Goal: Information Seeking & Learning: Learn about a topic

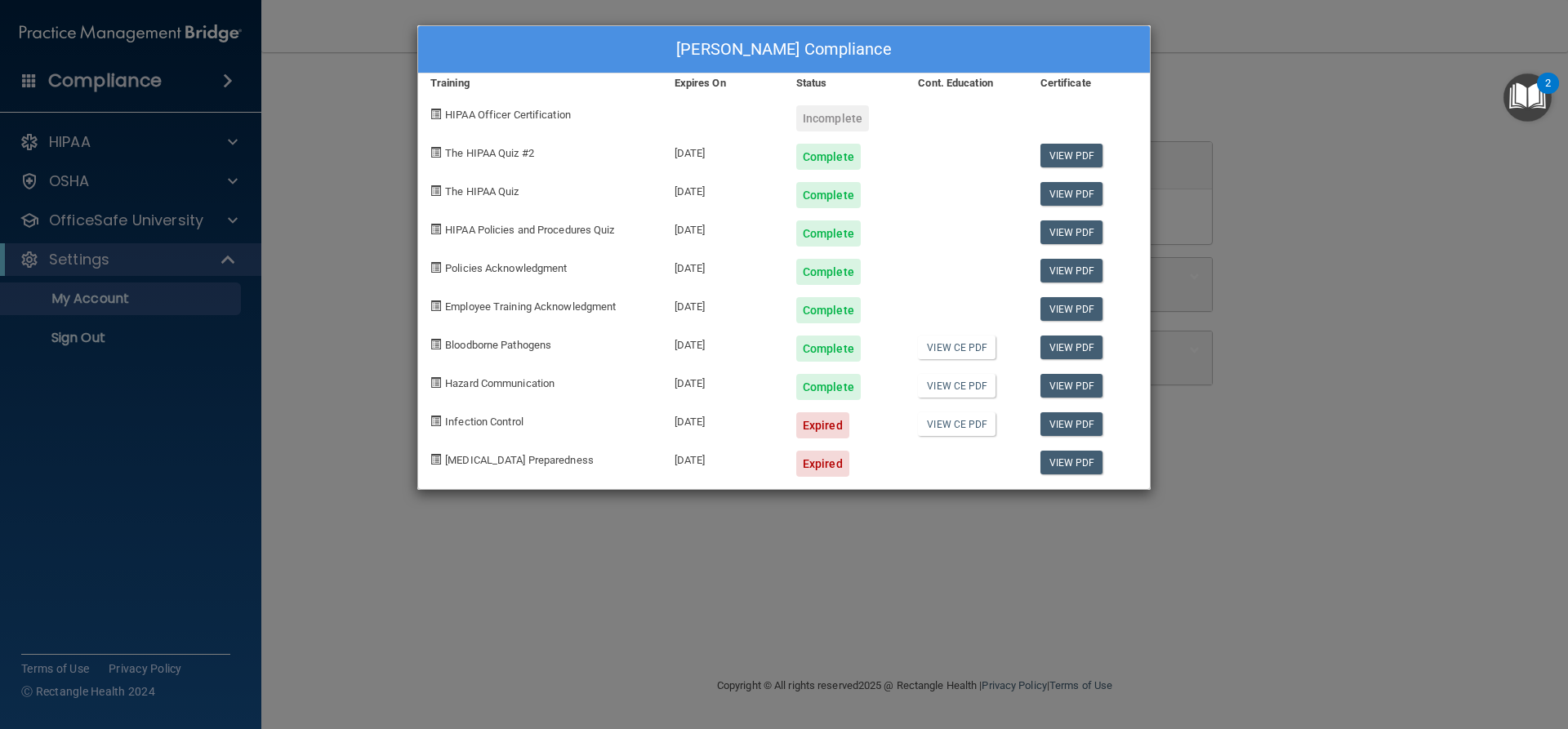
click at [822, 423] on div "Expired" at bounding box center [823, 425] width 53 height 26
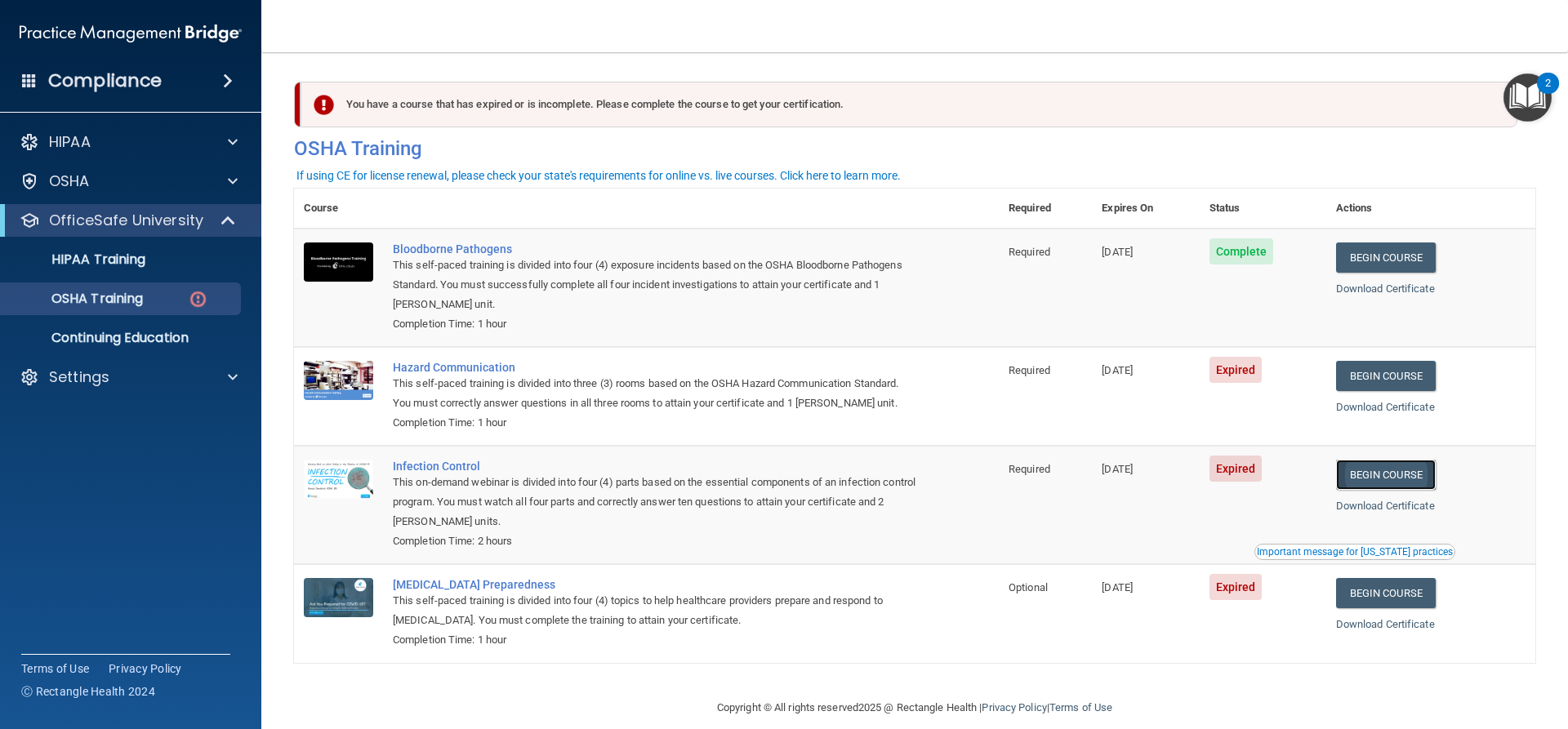
click at [1382, 477] on link "Begin Course" at bounding box center [1386, 475] width 100 height 30
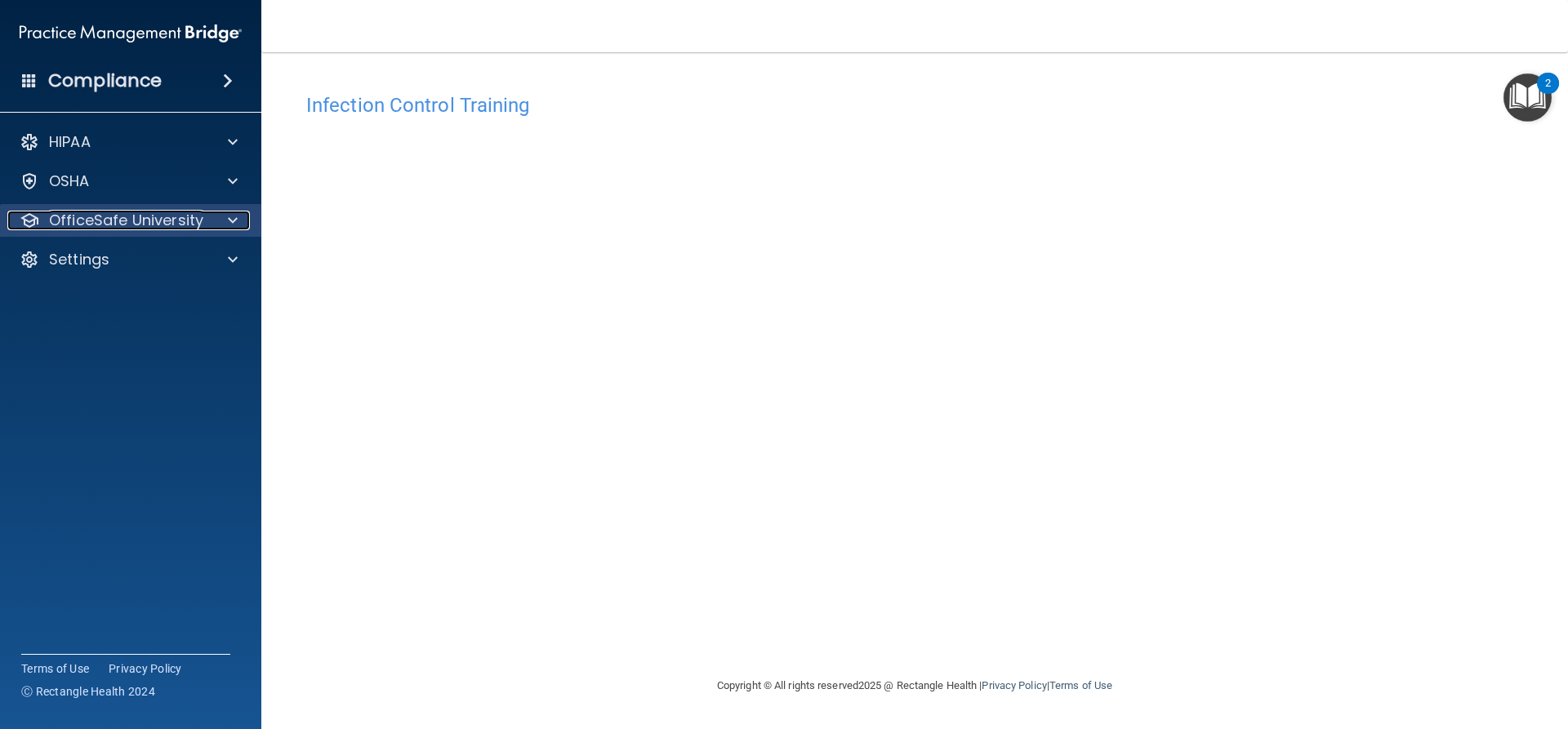
click at [167, 217] on p "OfficeSafe University" at bounding box center [126, 221] width 154 height 20
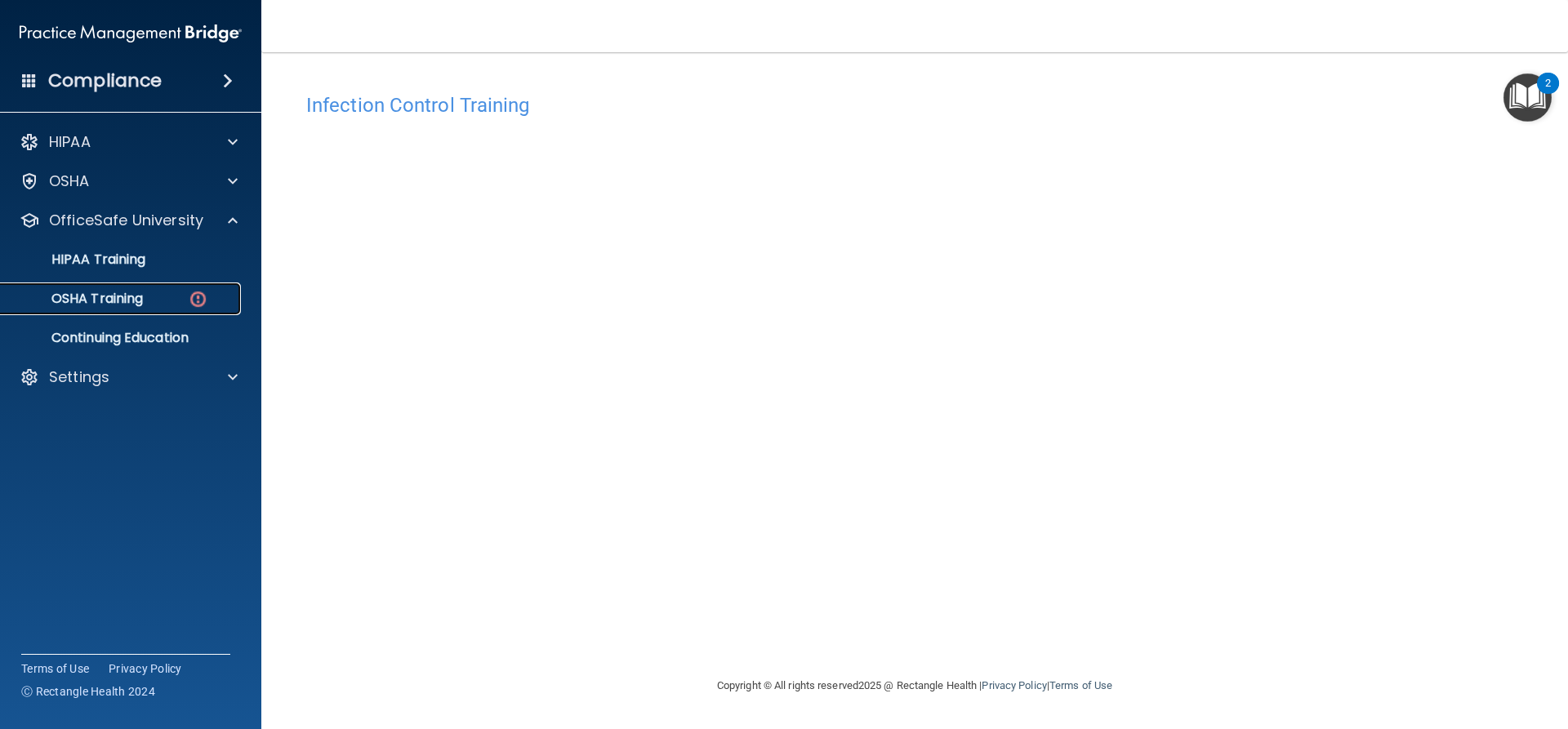
click at [152, 300] on div "OSHA Training" at bounding box center [122, 299] width 223 height 17
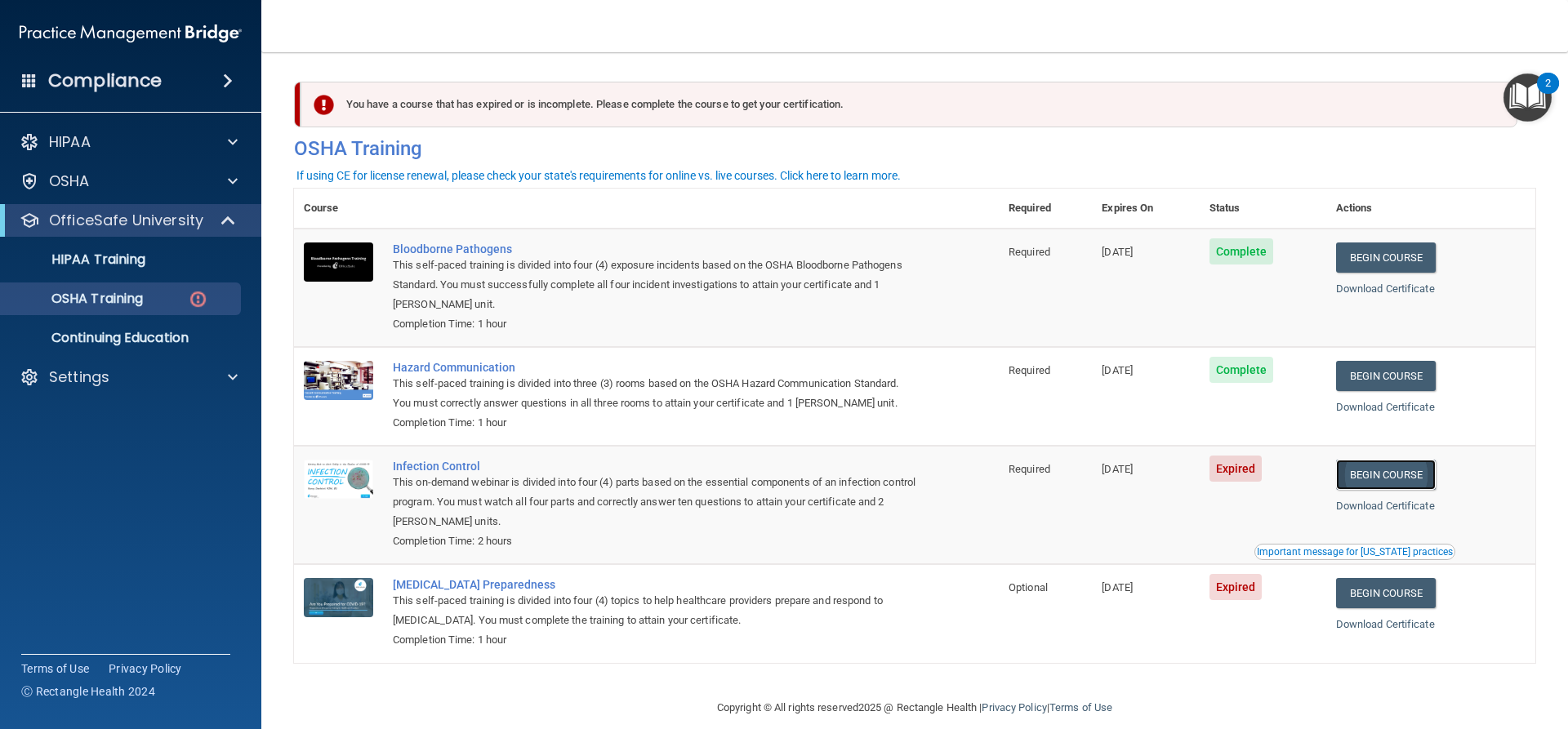
click at [1405, 478] on link "Begin Course" at bounding box center [1386, 475] width 100 height 30
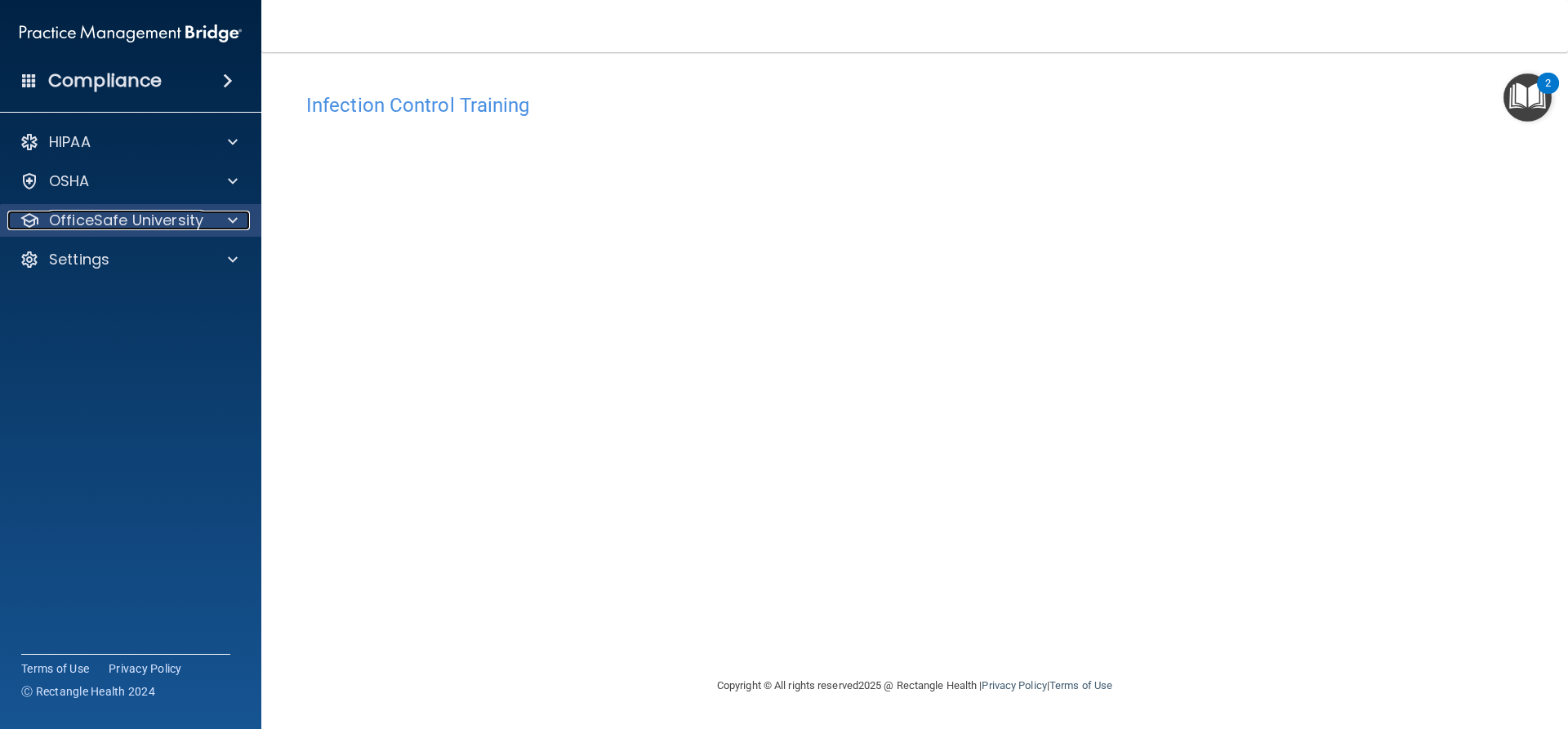
click at [132, 215] on p "OfficeSafe University" at bounding box center [126, 221] width 154 height 20
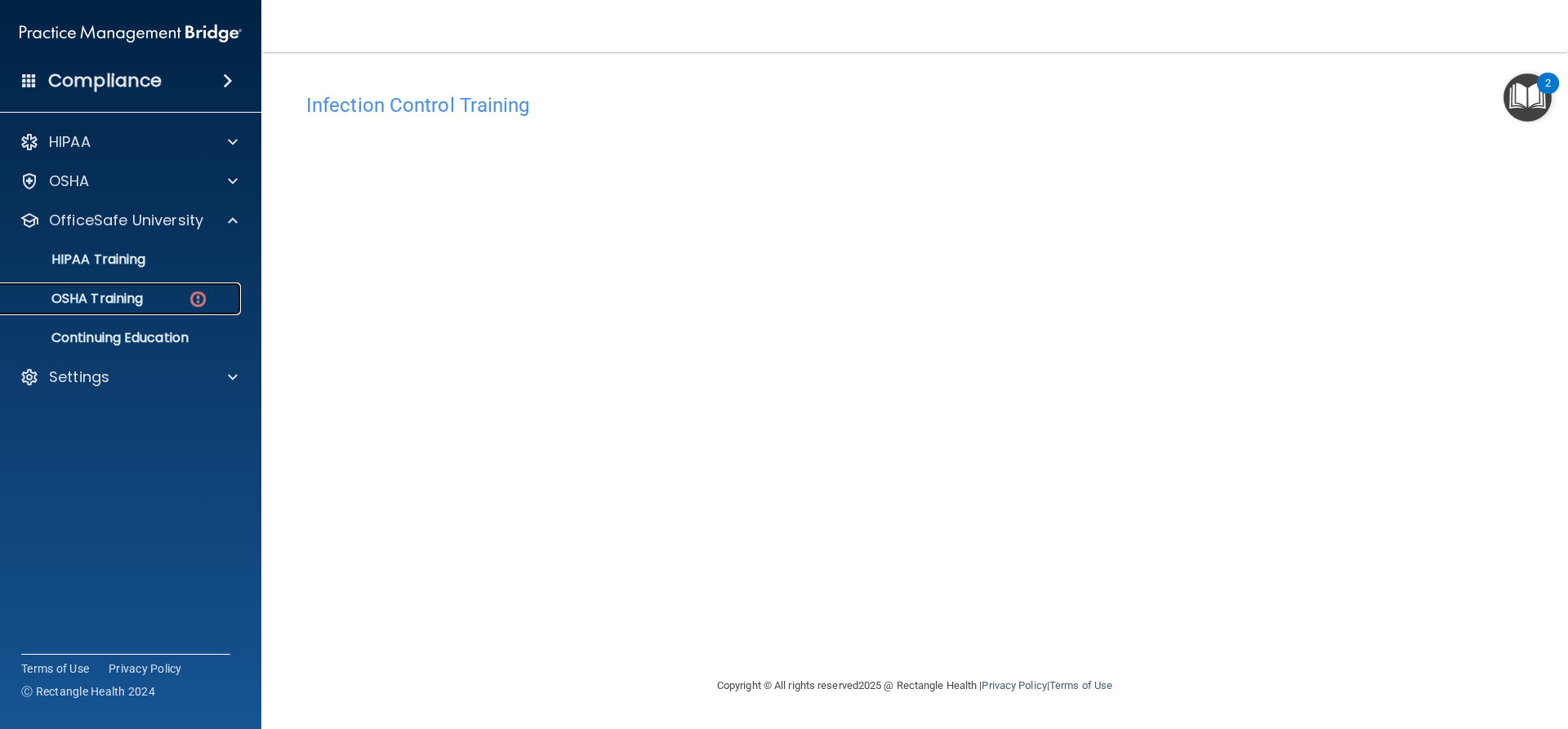
click at [193, 300] on img at bounding box center [197, 299] width 21 height 21
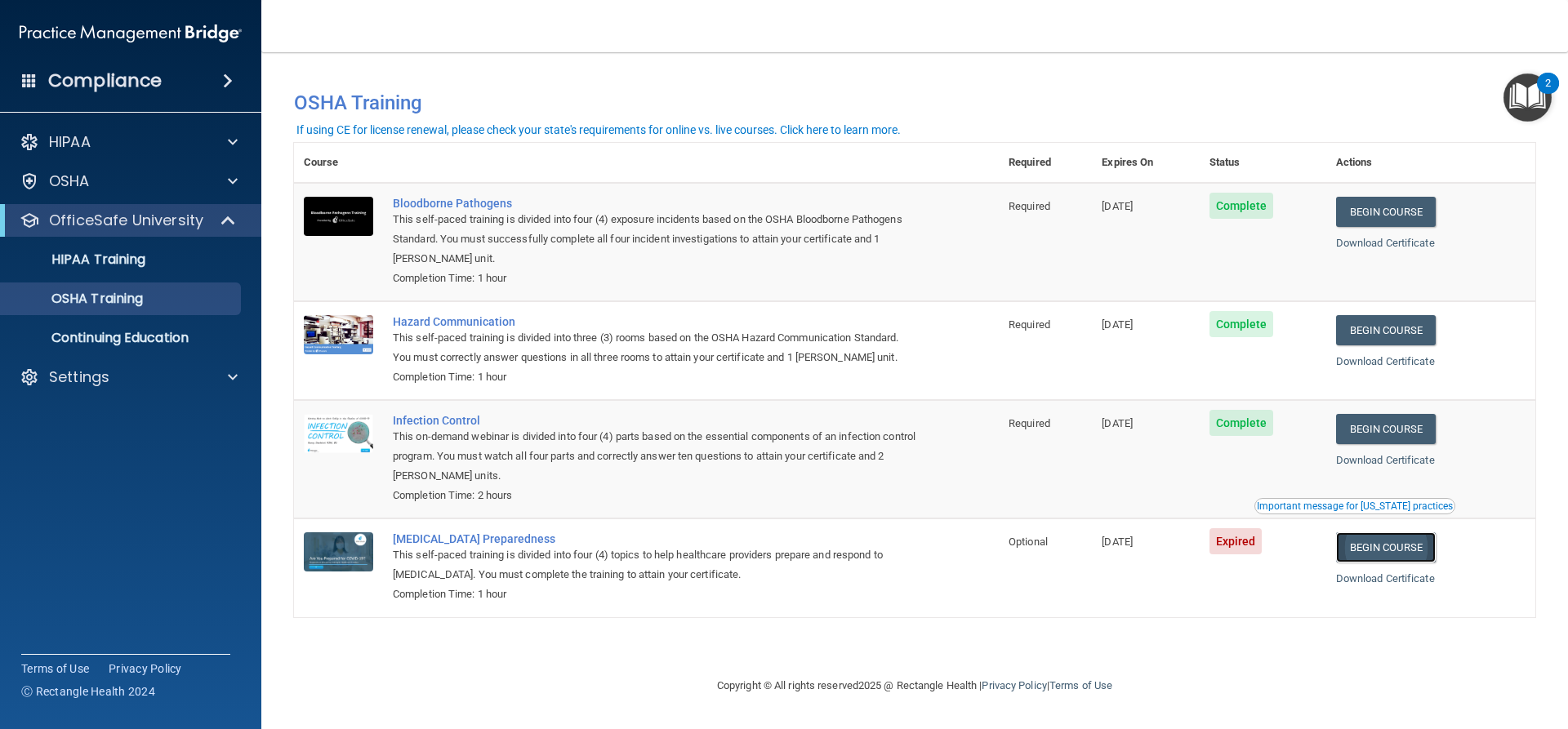
click at [1386, 552] on link "Begin Course" at bounding box center [1386, 547] width 100 height 30
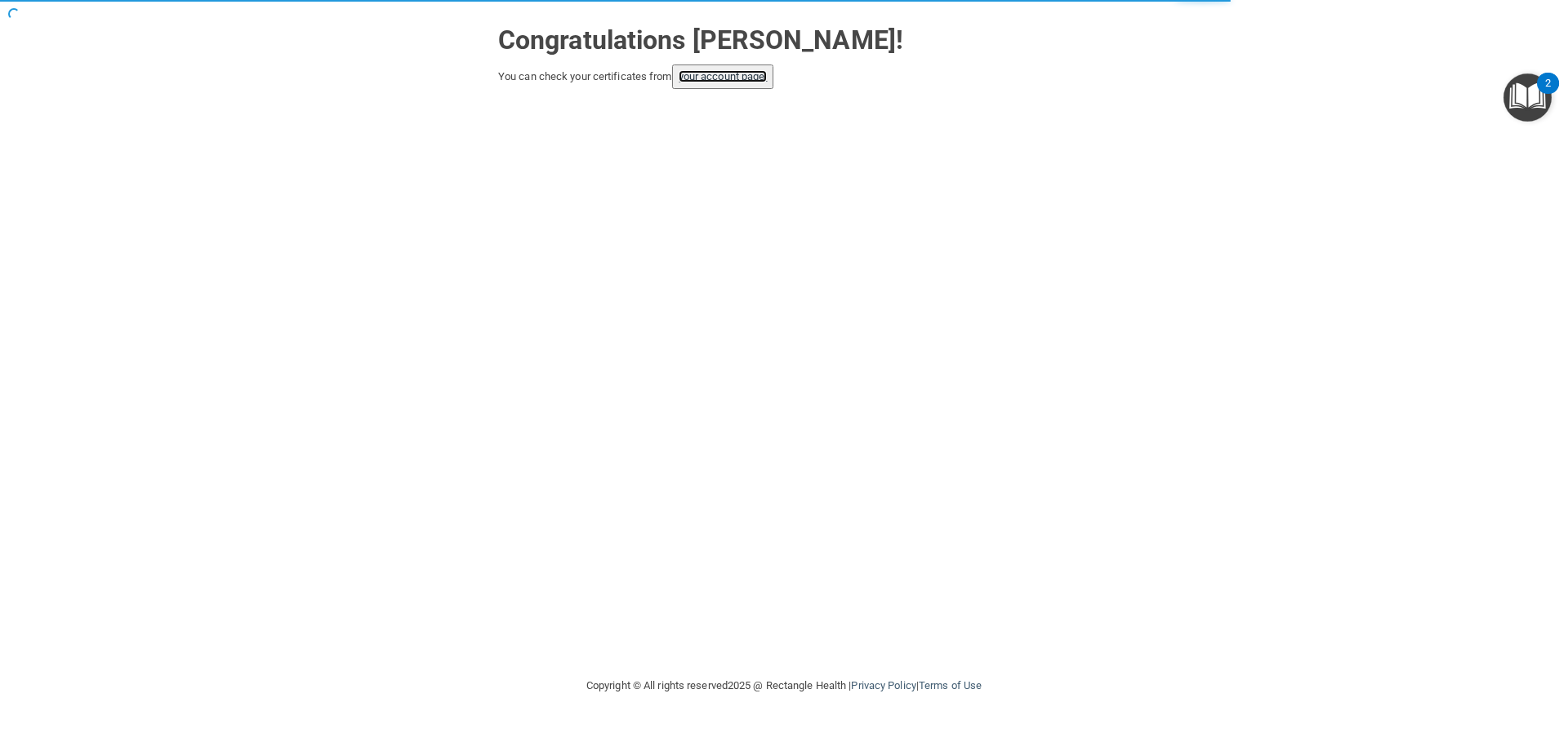
click at [738, 75] on link "your account page!" at bounding box center [723, 76] width 89 height 12
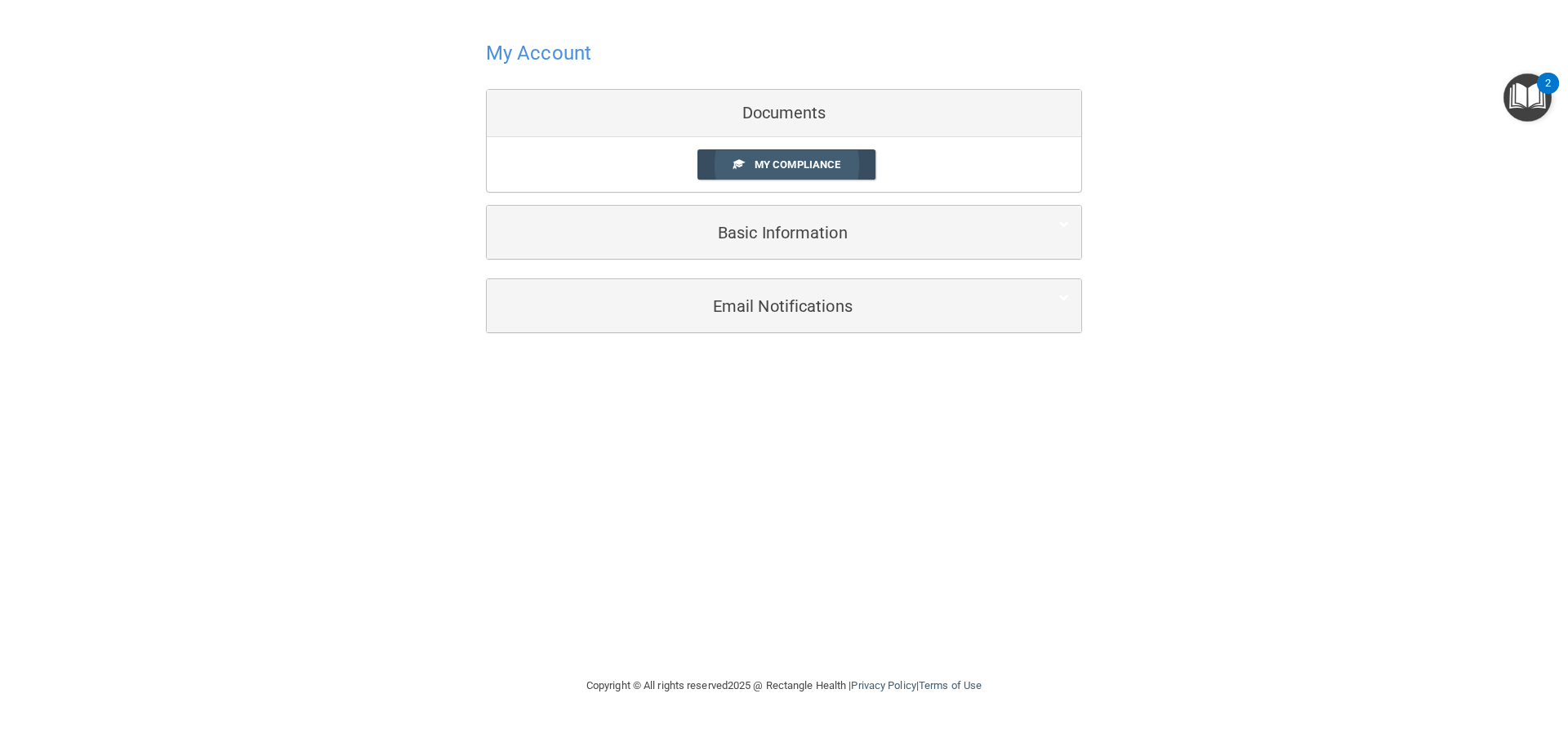
click at [772, 168] on span "My Compliance" at bounding box center [797, 164] width 86 height 12
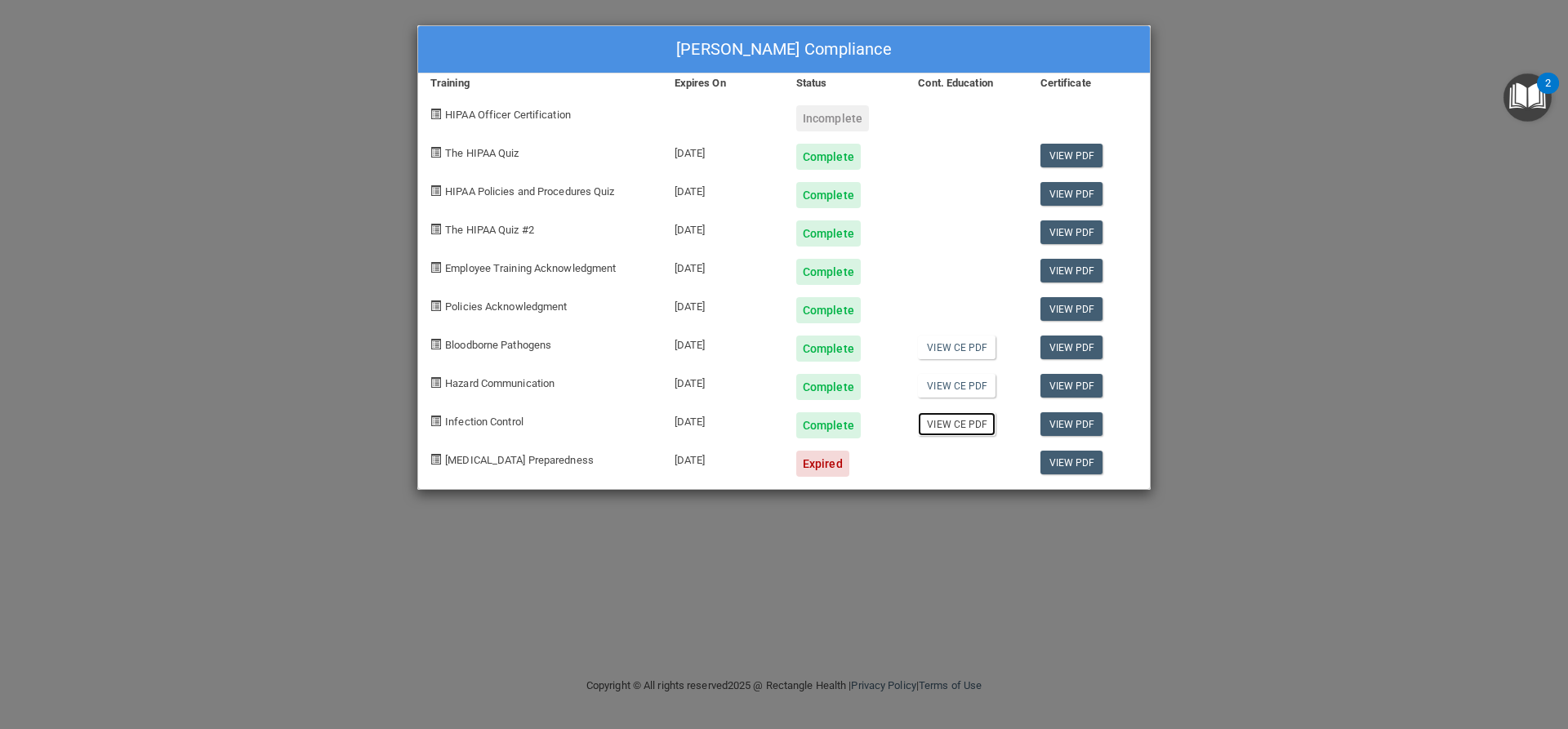
click at [956, 422] on link "View CE PDF" at bounding box center [956, 424] width 77 height 23
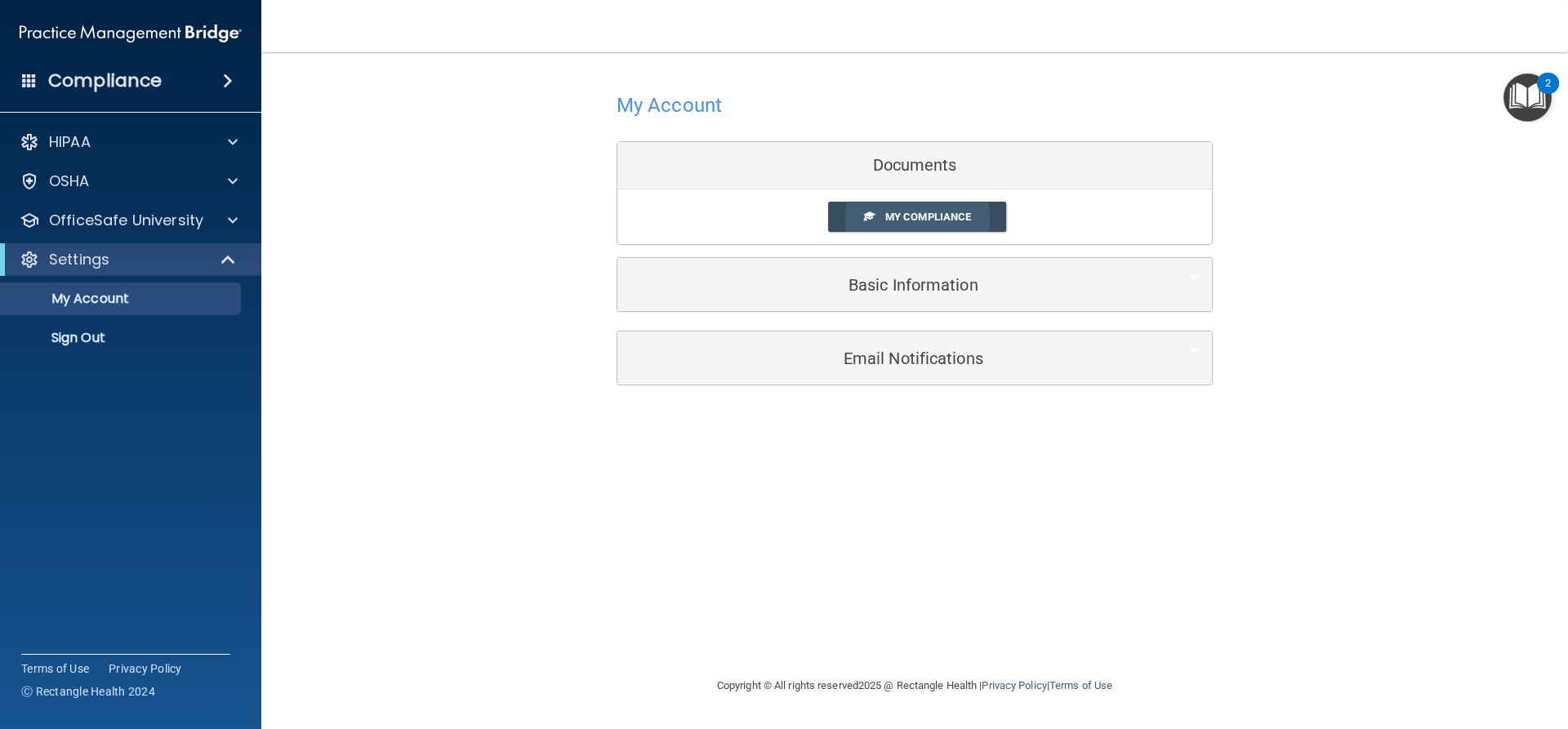
click at [958, 213] on span "My Compliance" at bounding box center [928, 217] width 86 height 12
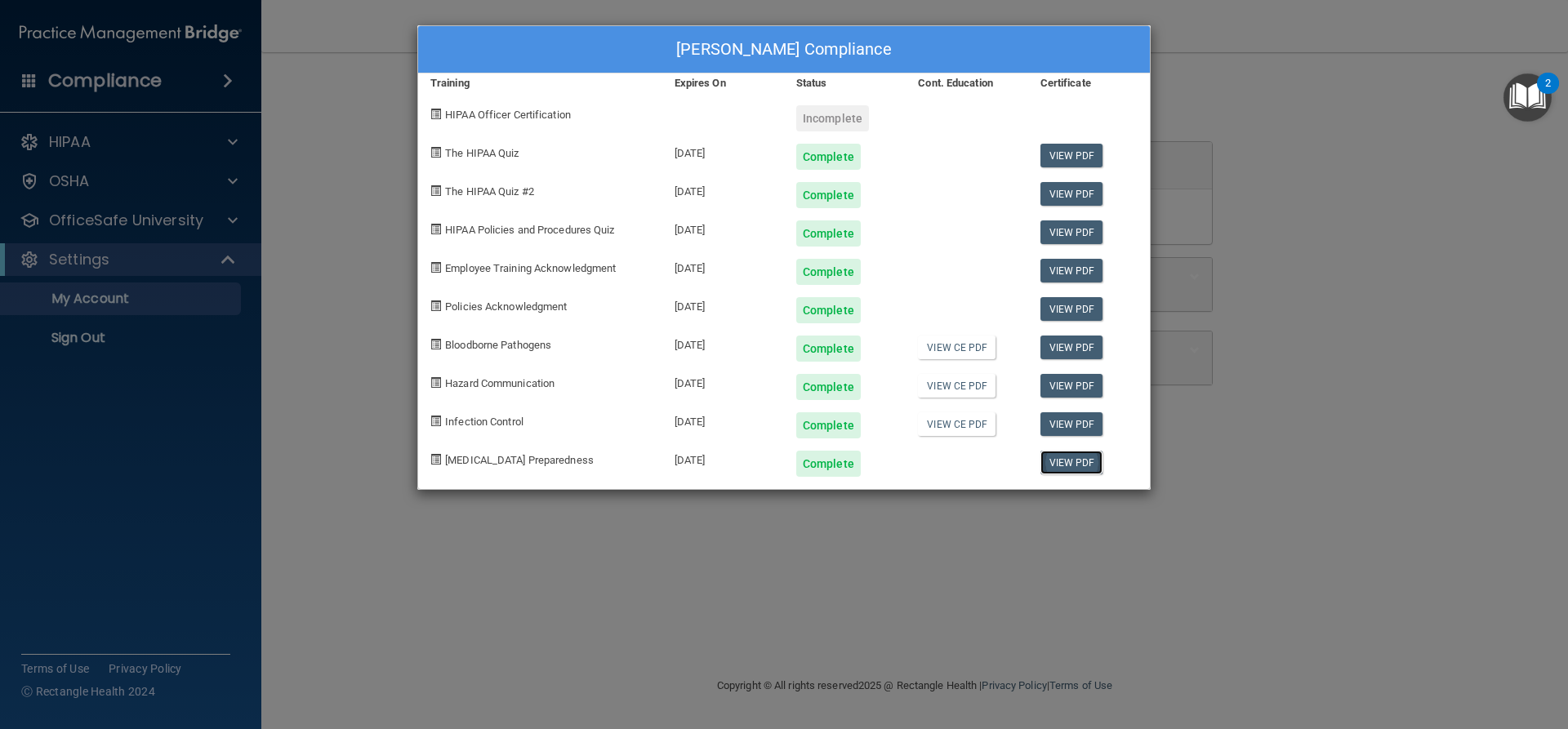
click at [1070, 468] on link "View PDF" at bounding box center [1071, 462] width 62 height 23
